Goal: Communication & Community: Ask a question

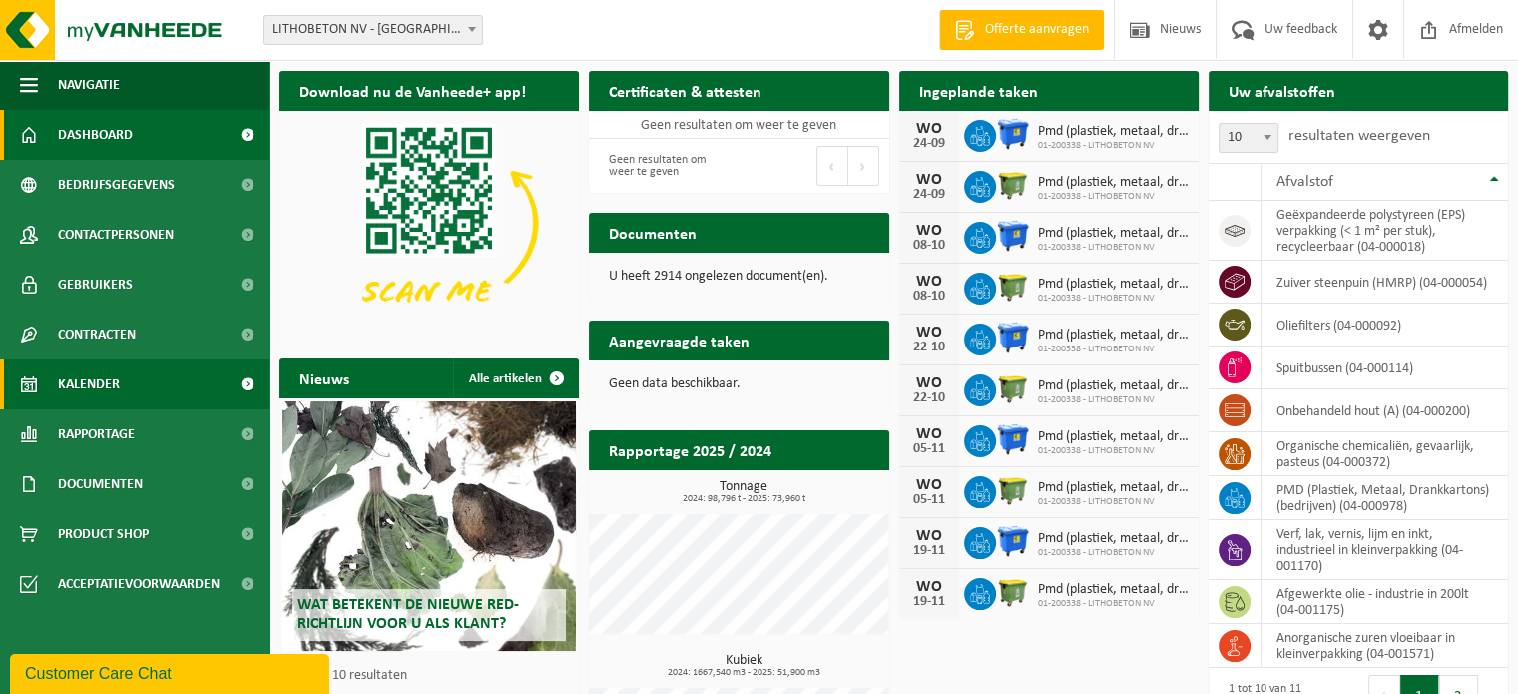
click at [113, 391] on span "Kalender" at bounding box center [89, 384] width 62 height 50
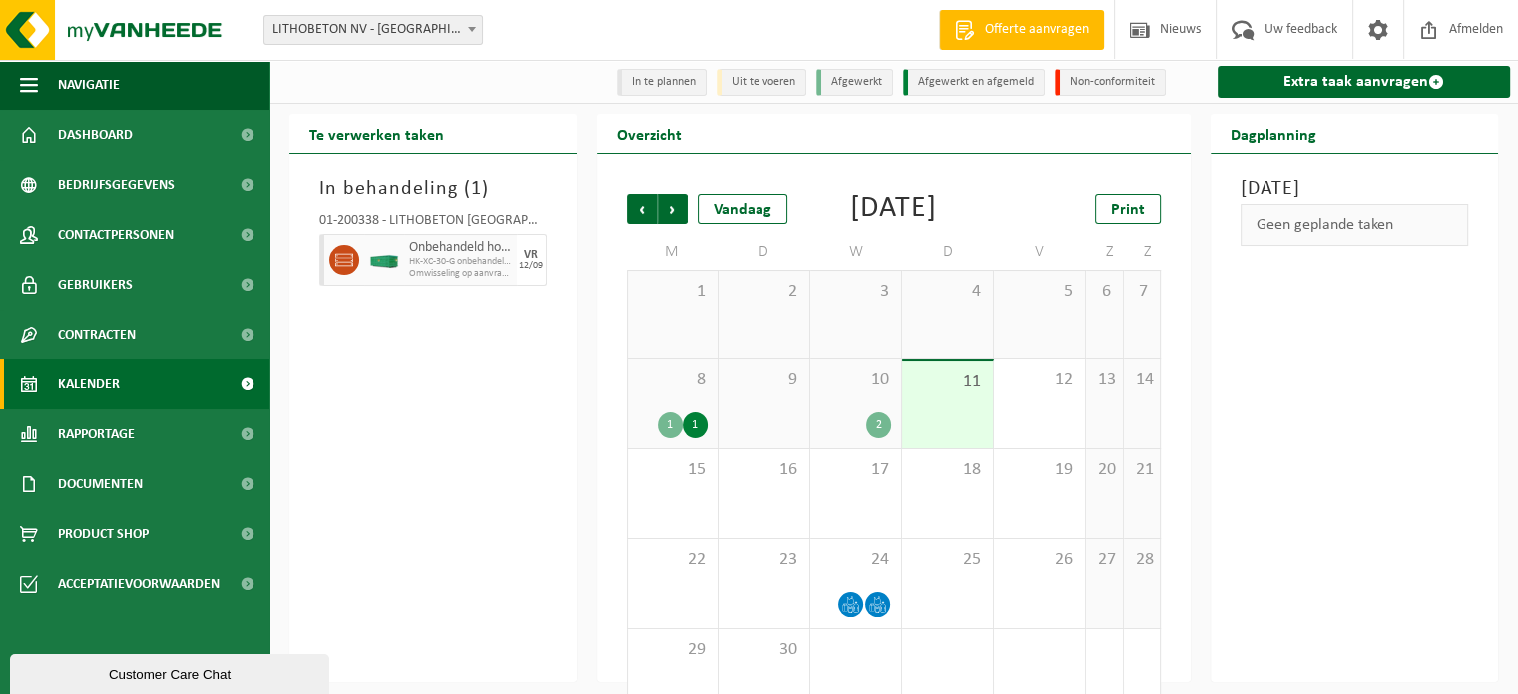
click at [876, 427] on div "10 2" at bounding box center [855, 403] width 91 height 89
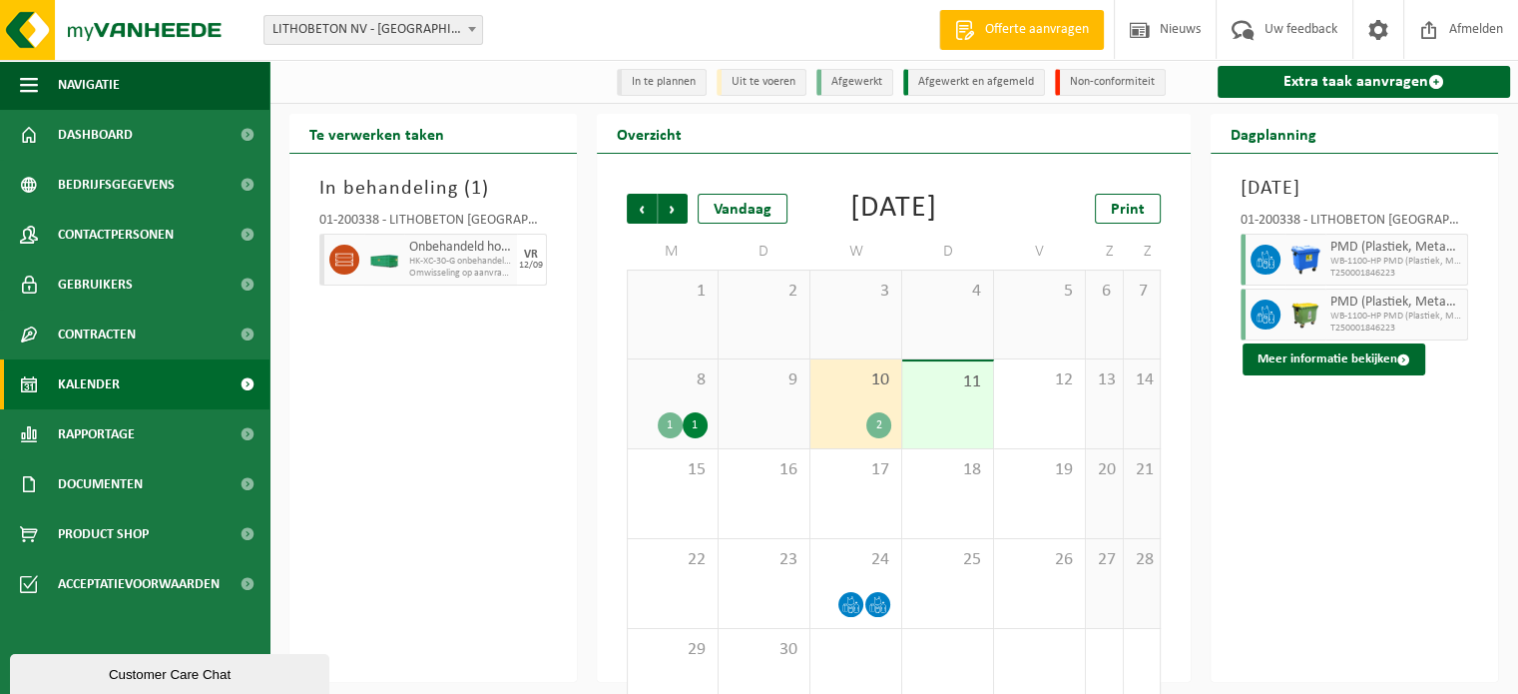
click at [774, 440] on div "9" at bounding box center [764, 403] width 91 height 89
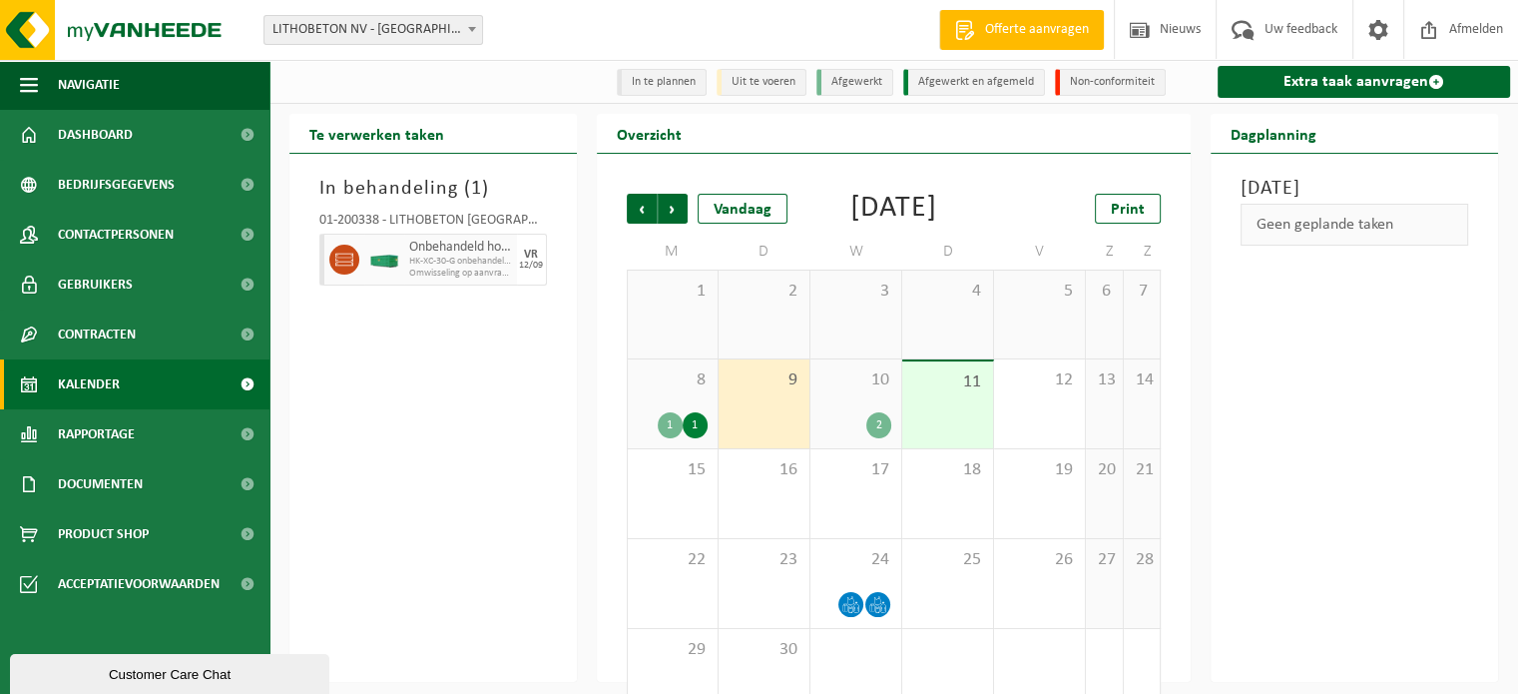
click at [680, 430] on div "8 1 1" at bounding box center [673, 403] width 90 height 89
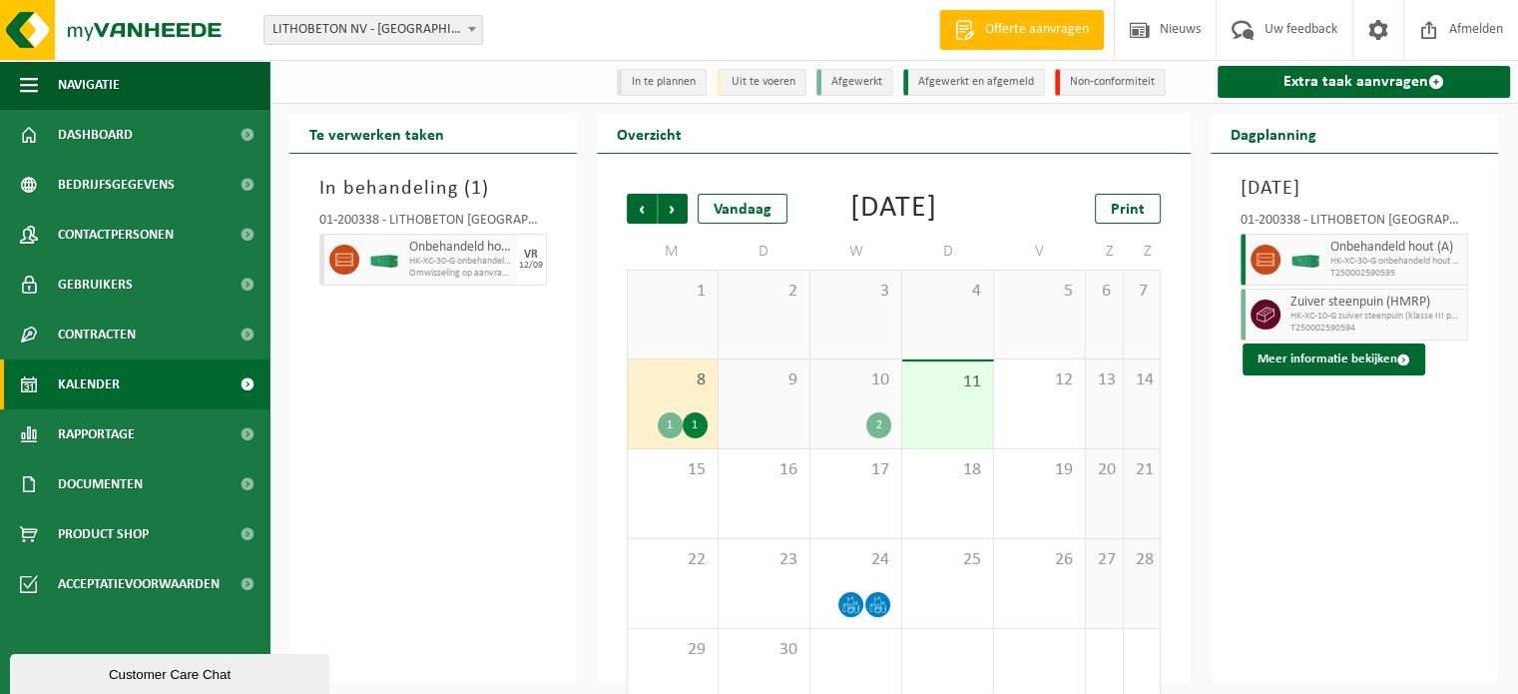
click at [950, 448] on div "11" at bounding box center [947, 404] width 91 height 87
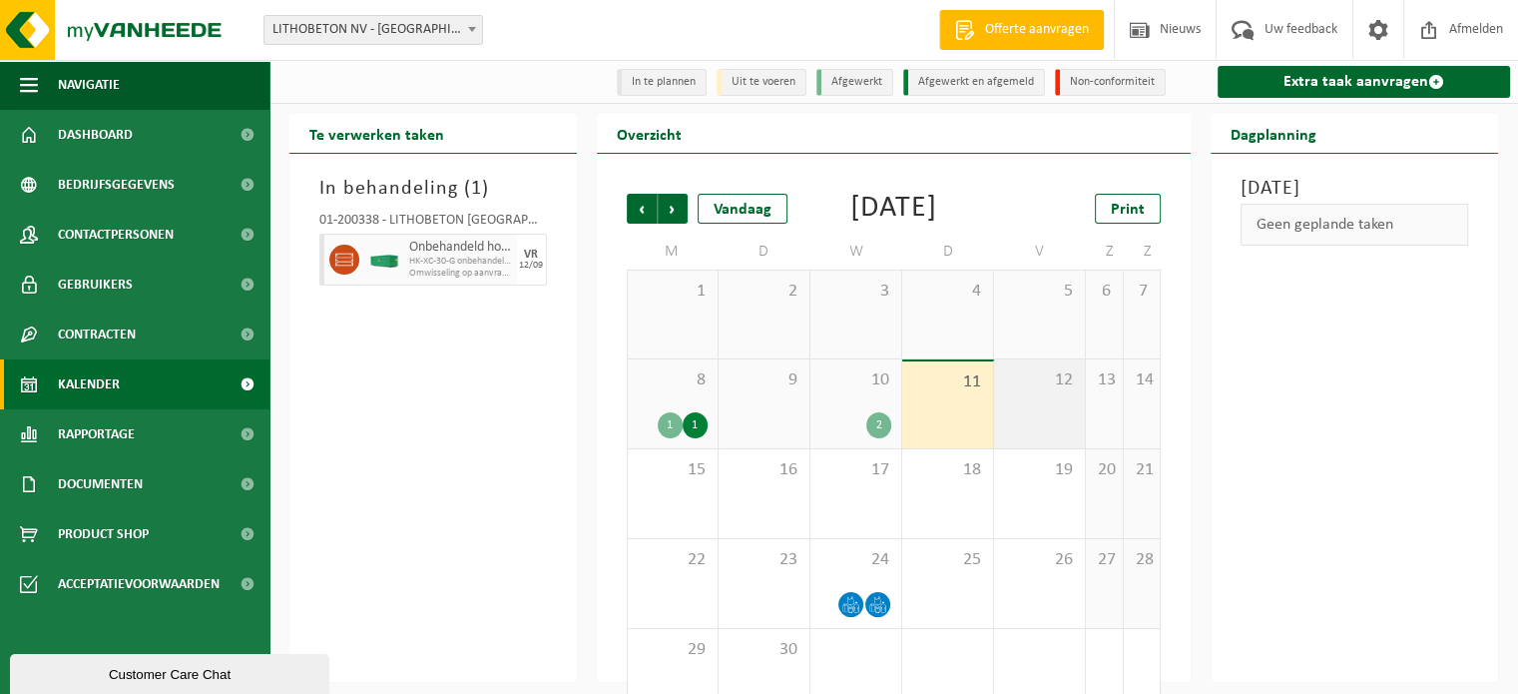
click at [1037, 448] on div "12" at bounding box center [1039, 403] width 91 height 89
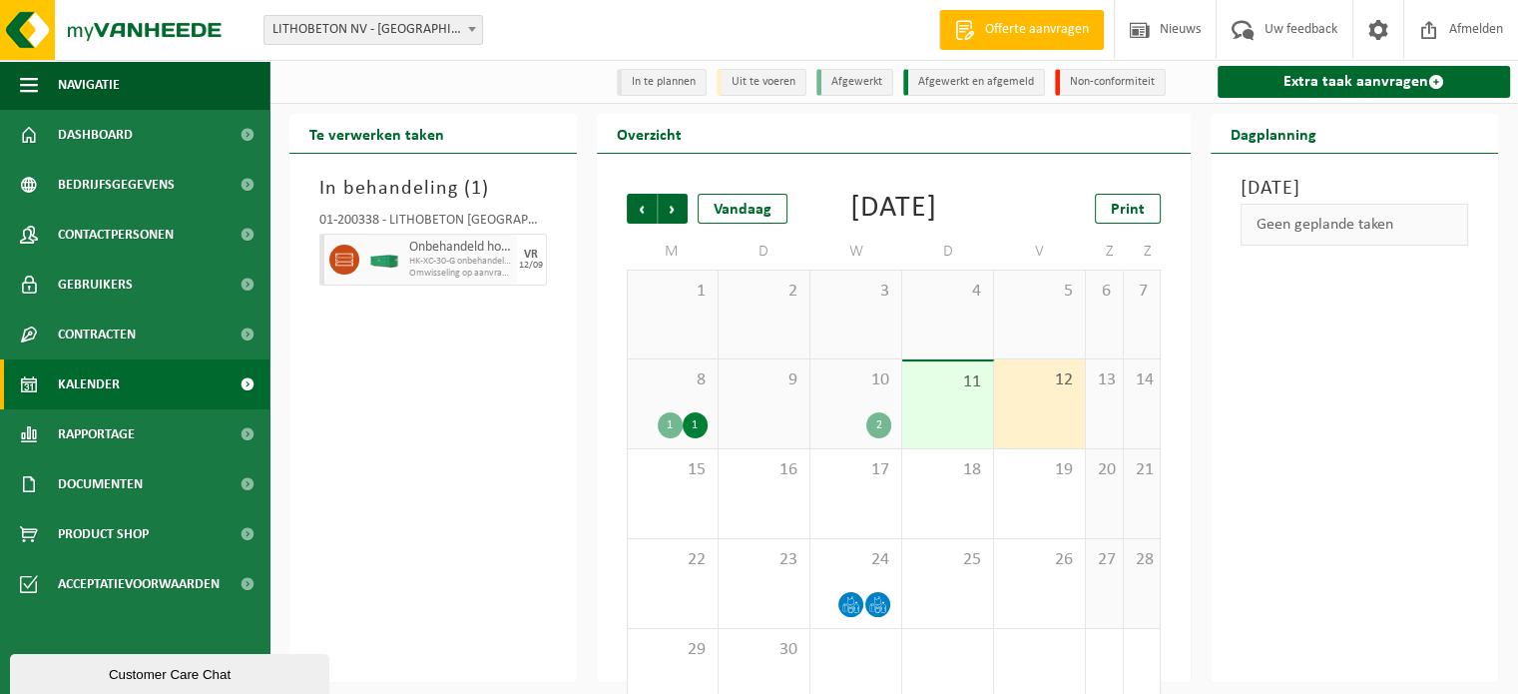
click at [954, 448] on div "11" at bounding box center [947, 404] width 91 height 87
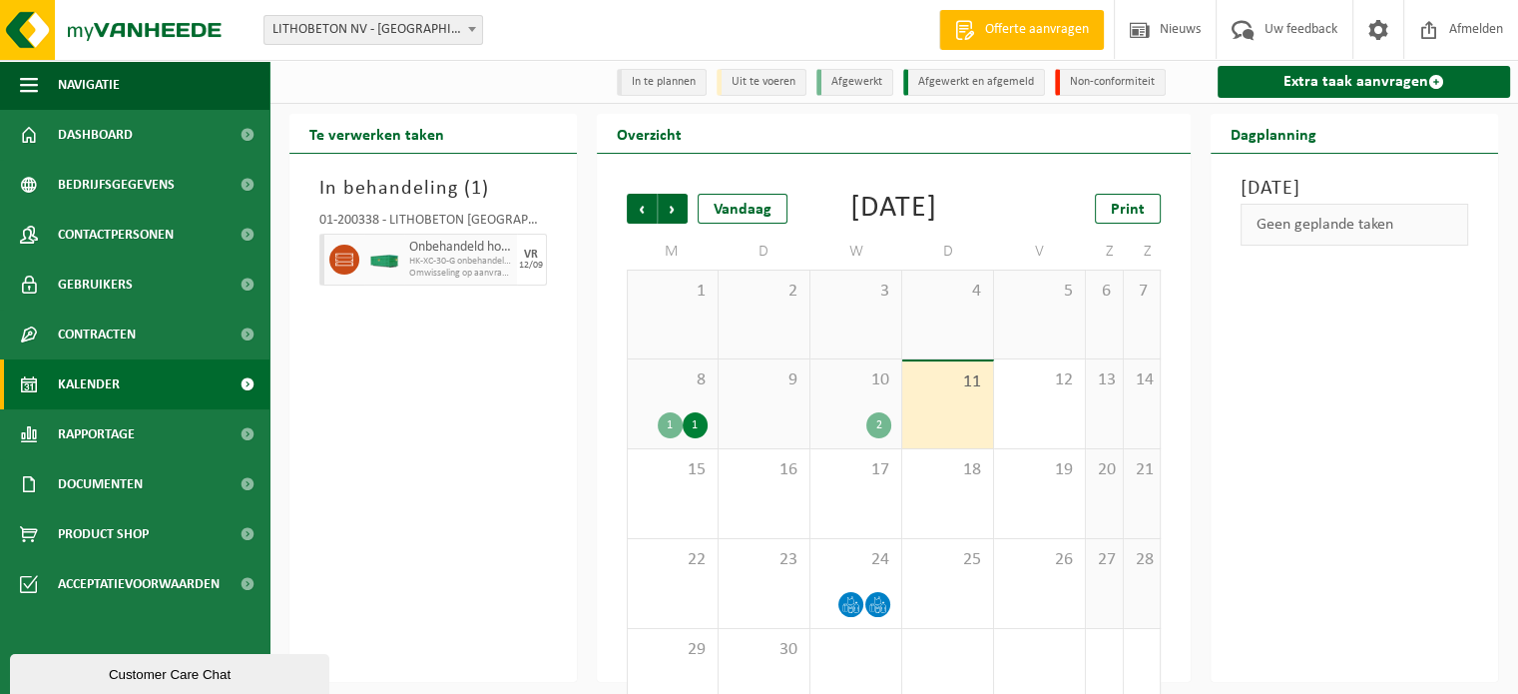
click at [844, 432] on div "10 2" at bounding box center [855, 403] width 91 height 89
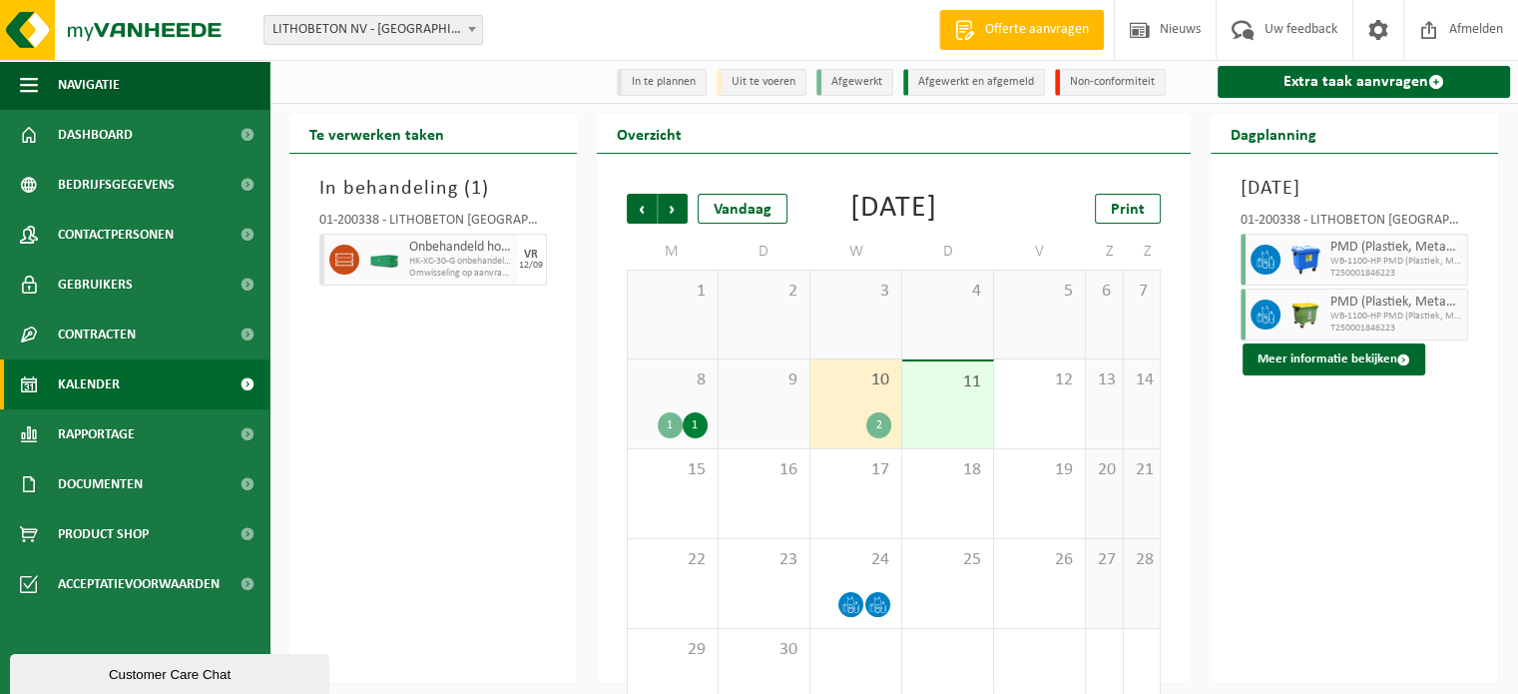
click at [113, 670] on div "Customer Care Chat" at bounding box center [169, 674] width 289 height 15
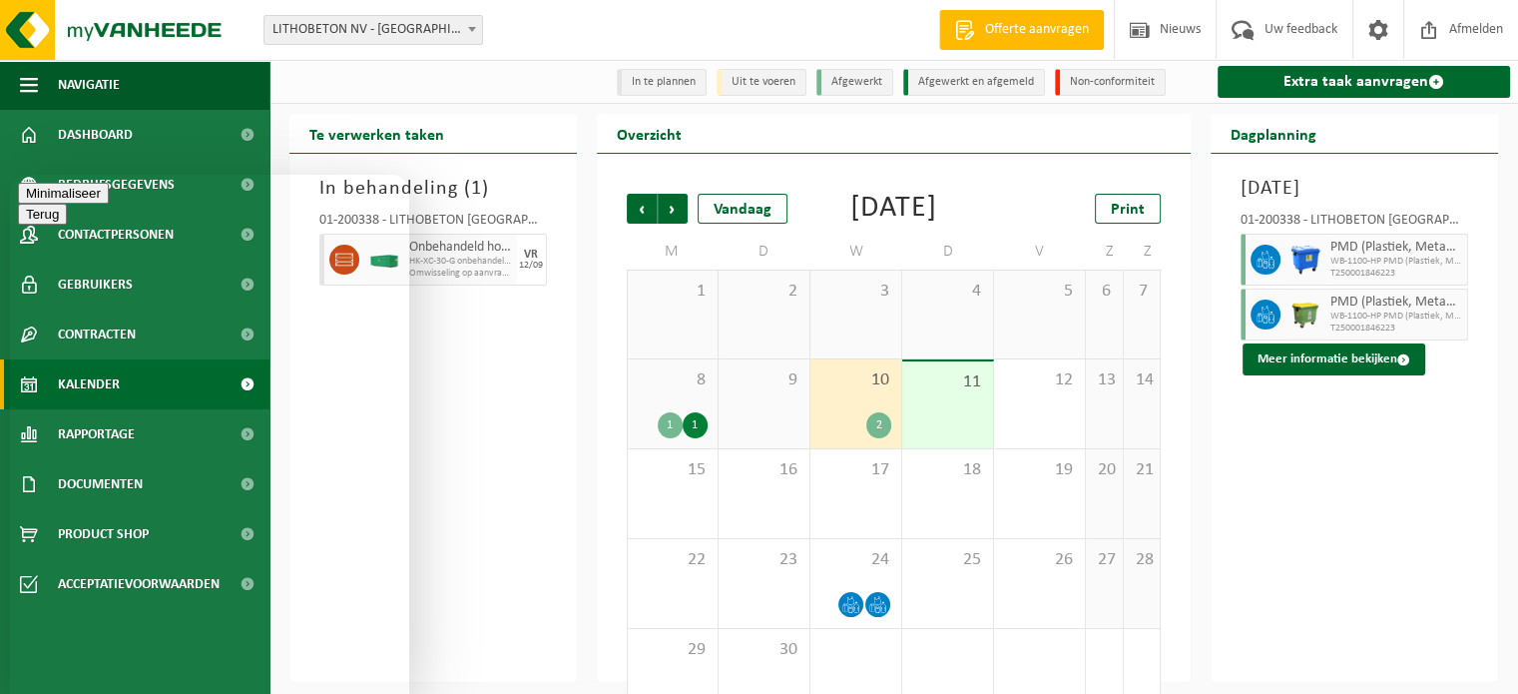
type textarea "Goede morgen, betreft de aanvraag in bijlage die niet (meer) op de planning sta…"
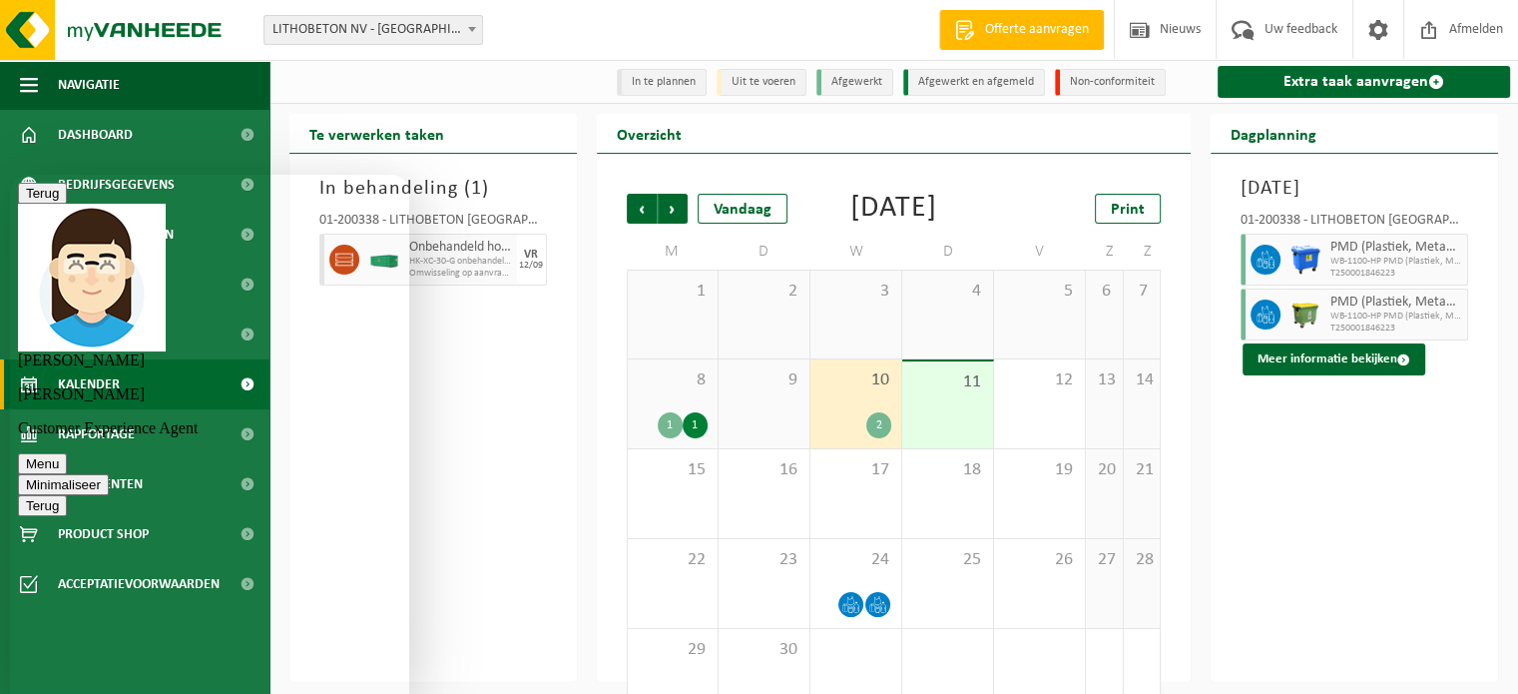
scroll to position [81, 0]
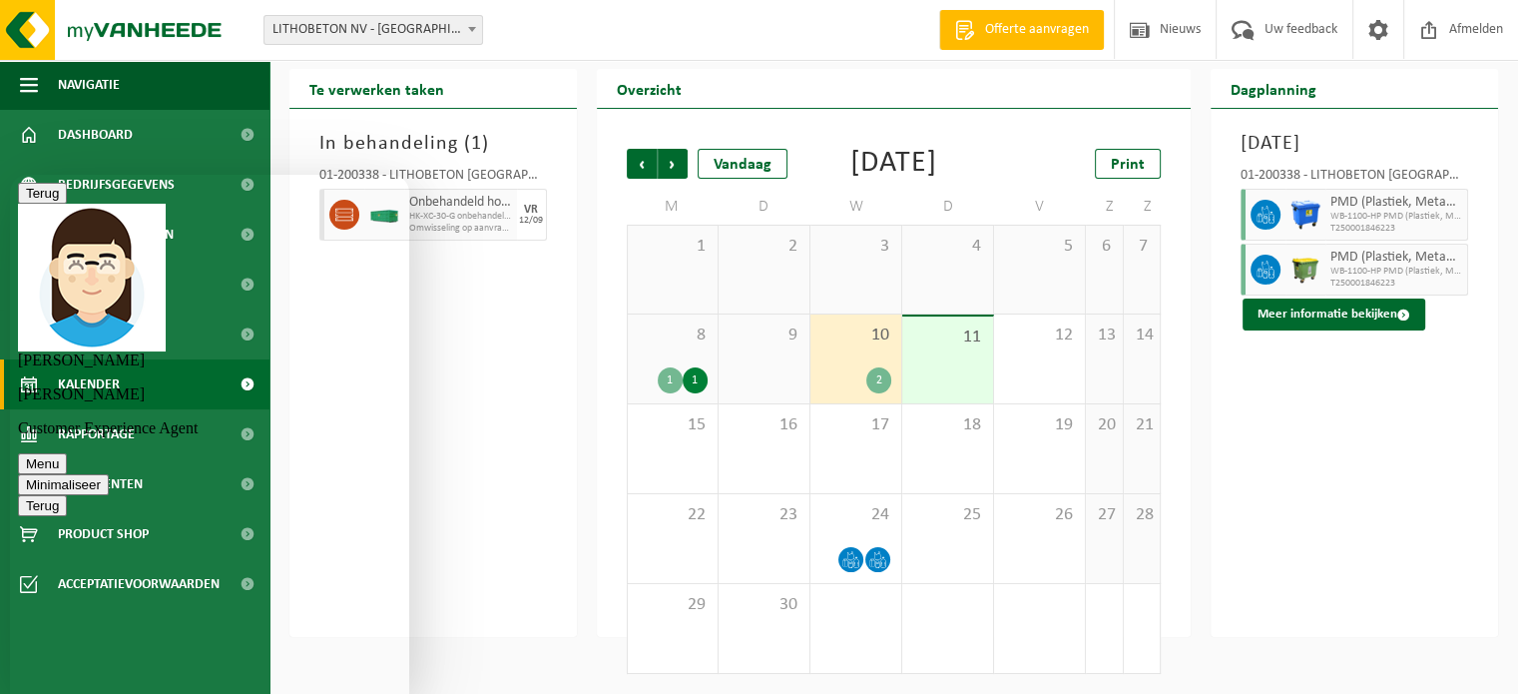
scroll to position [76, 0]
type textarea "M"
type textarea "I"
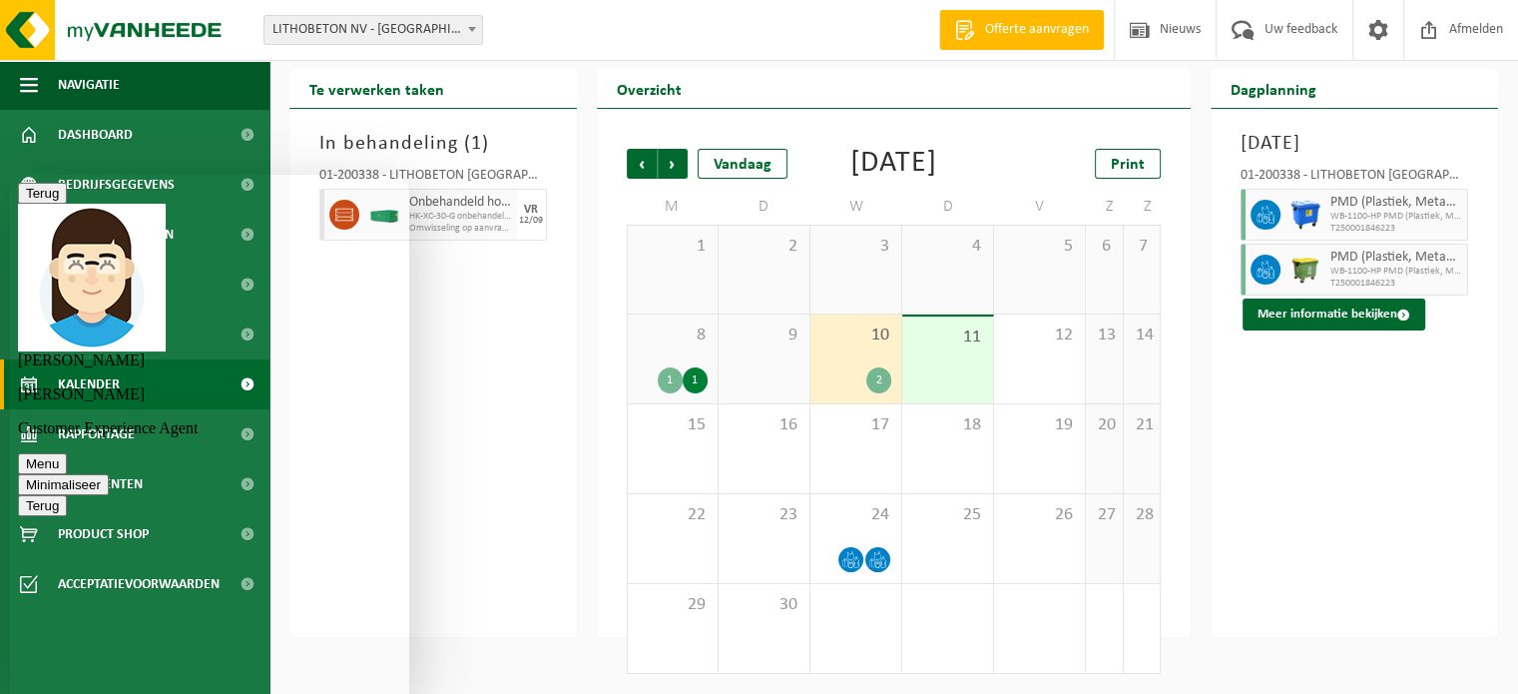
scroll to position [0, 0]
type textarea "OK, maar de "opdracht" zelf zit nog in jullie systeem dus?"
type textarea "OK, ik wacht af dan, bedankt!"
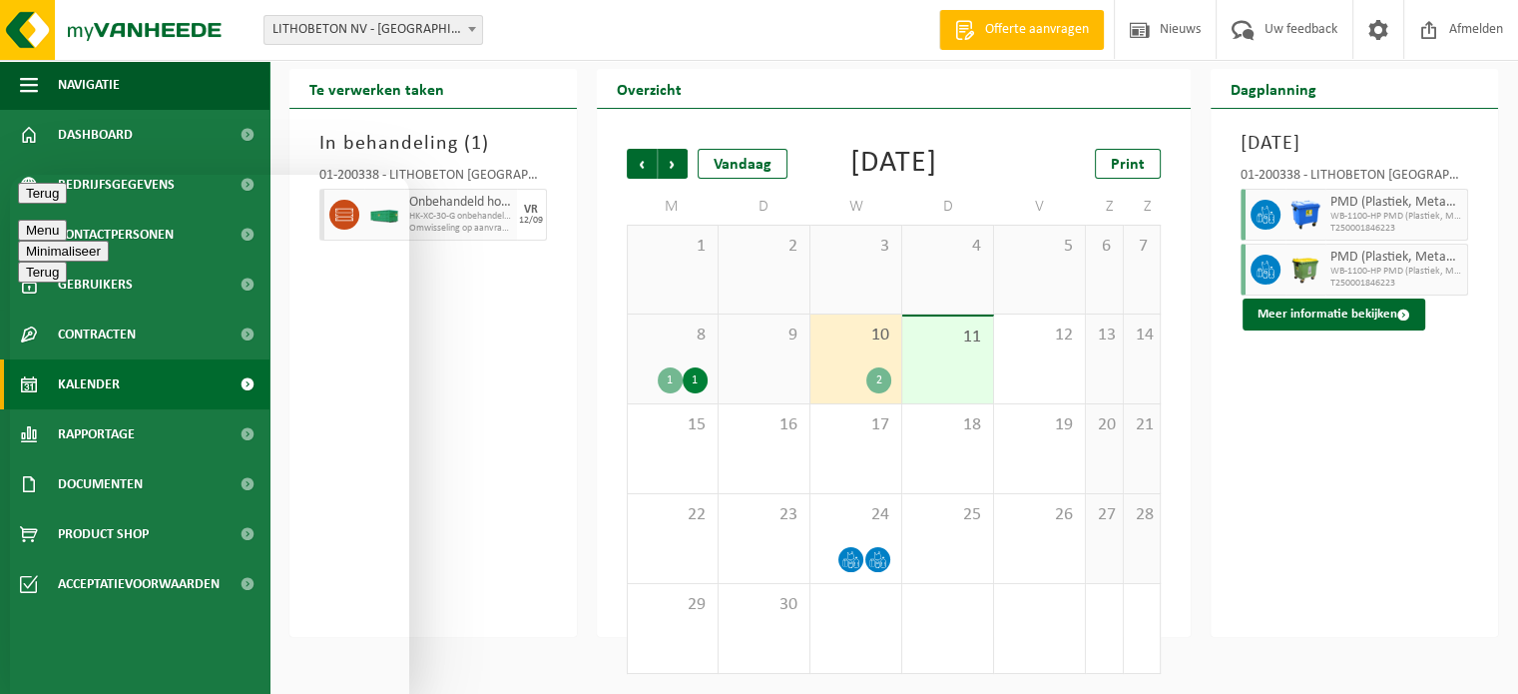
scroll to position [1704, 0]
click at [109, 241] on button "Minimaliseer" at bounding box center [63, 251] width 91 height 21
